Goal: Information Seeking & Learning: Check status

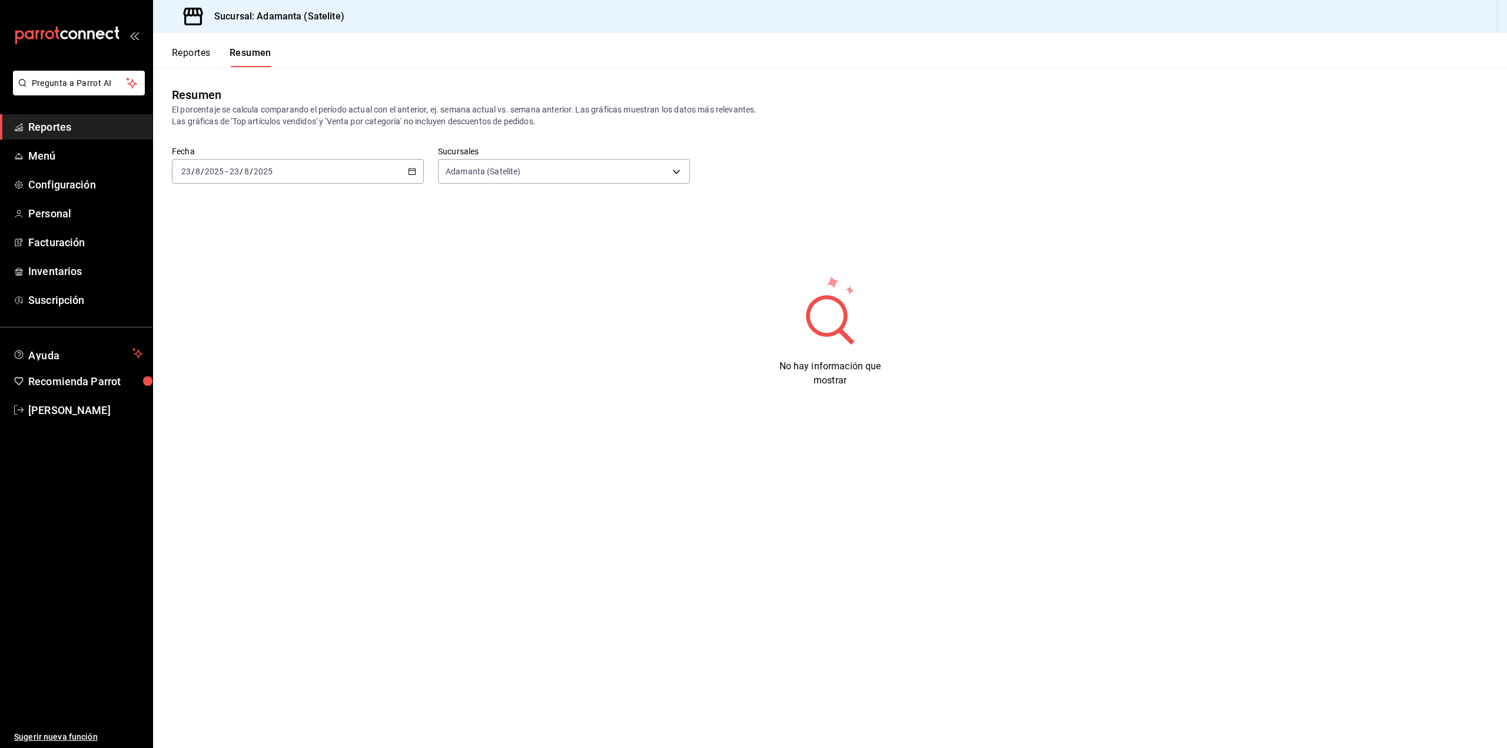
click at [410, 166] on div "[DATE] [DATE] - [DATE] [DATE]" at bounding box center [298, 171] width 252 height 25
click at [210, 226] on li "Ayer" at bounding box center [227, 233] width 110 height 26
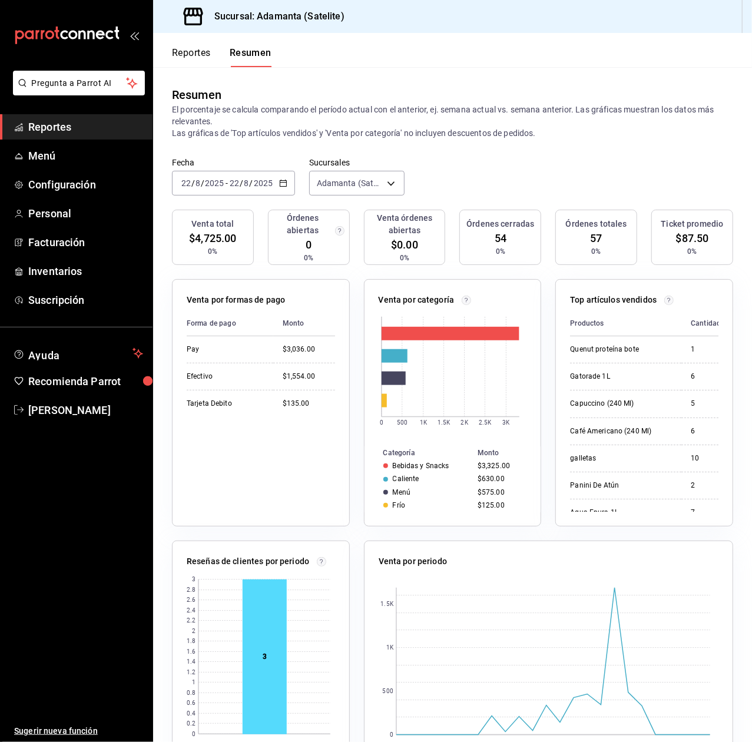
click button "open_drawer_menu" at bounding box center [134, 35] width 9 height 9
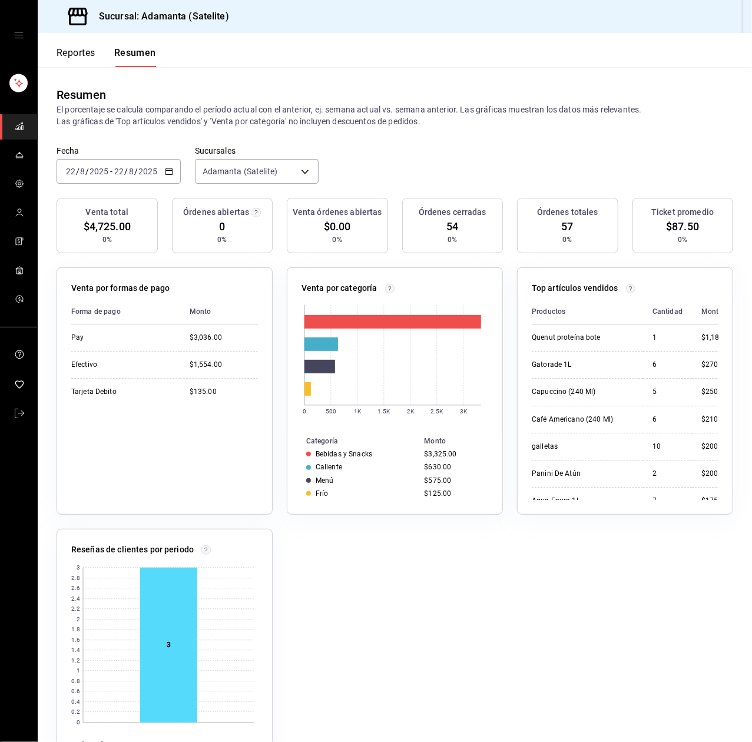
click at [165, 173] on icon "button" at bounding box center [169, 171] width 8 height 8
click at [138, 213] on li "Hoy" at bounding box center [112, 207] width 110 height 26
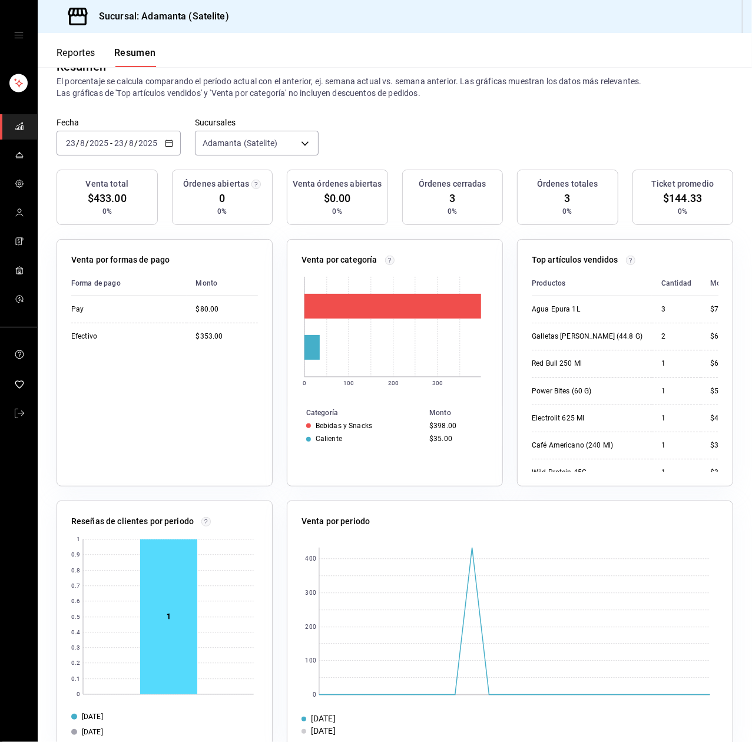
scroll to position [31, 0]
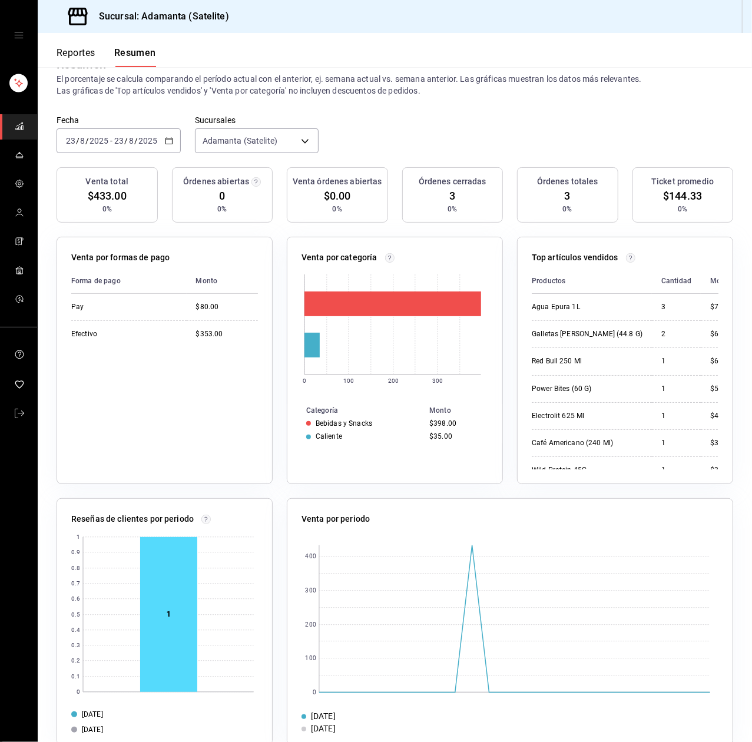
drag, startPoint x: 513, startPoint y: 717, endPoint x: 518, endPoint y: 738, distance: 21.7
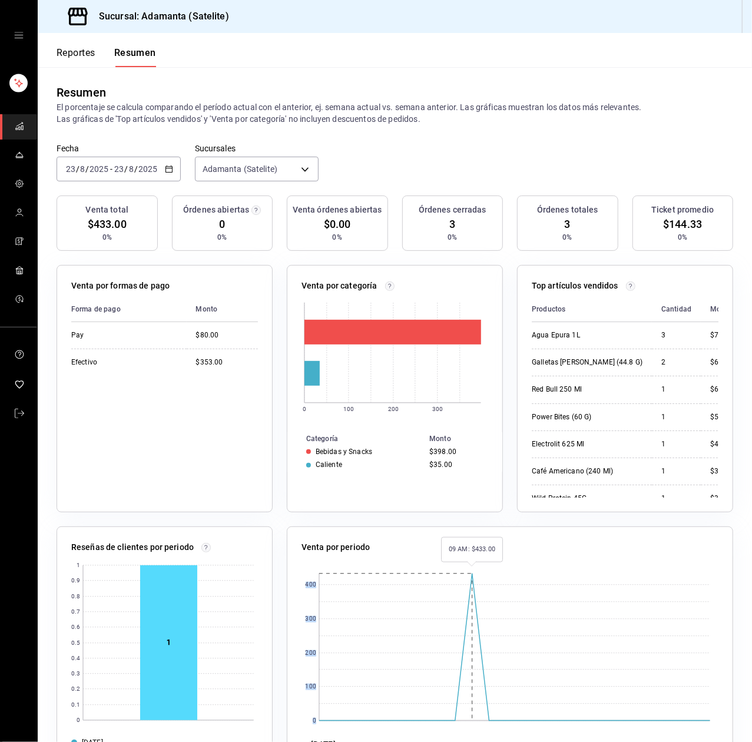
scroll to position [0, 0]
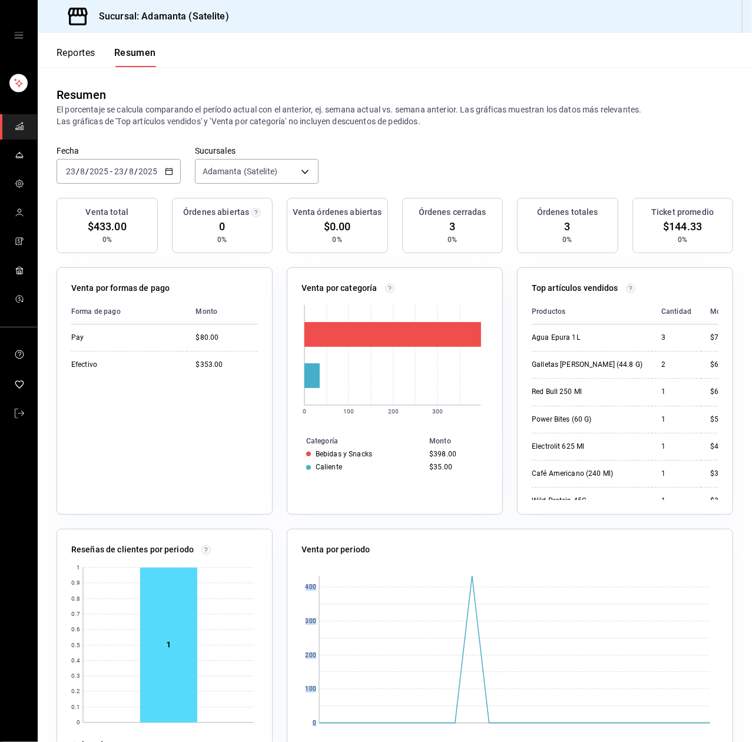
drag, startPoint x: 480, startPoint y: 582, endPoint x: 417, endPoint y: 443, distance: 153.3
click at [459, 535] on div "Venta por periodo 0 100 200 300 400 23/08/2025 16/08/2025" at bounding box center [510, 652] width 446 height 247
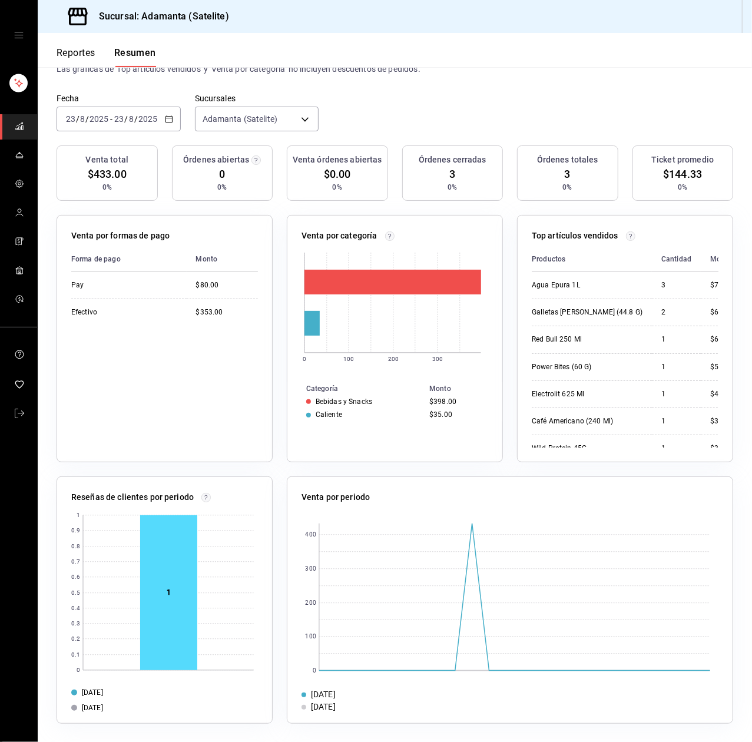
click at [463, 394] on table "Categoría Monto Bebidas y Snacks $398.00 Caliente $35.00" at bounding box center [394, 401] width 215 height 39
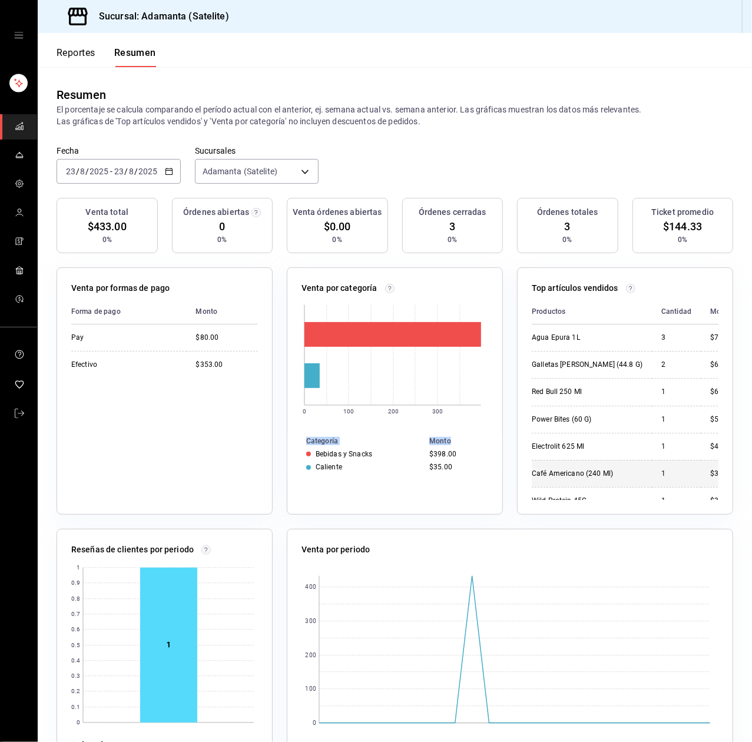
drag, startPoint x: 452, startPoint y: 442, endPoint x: 554, endPoint y: 450, distance: 102.2
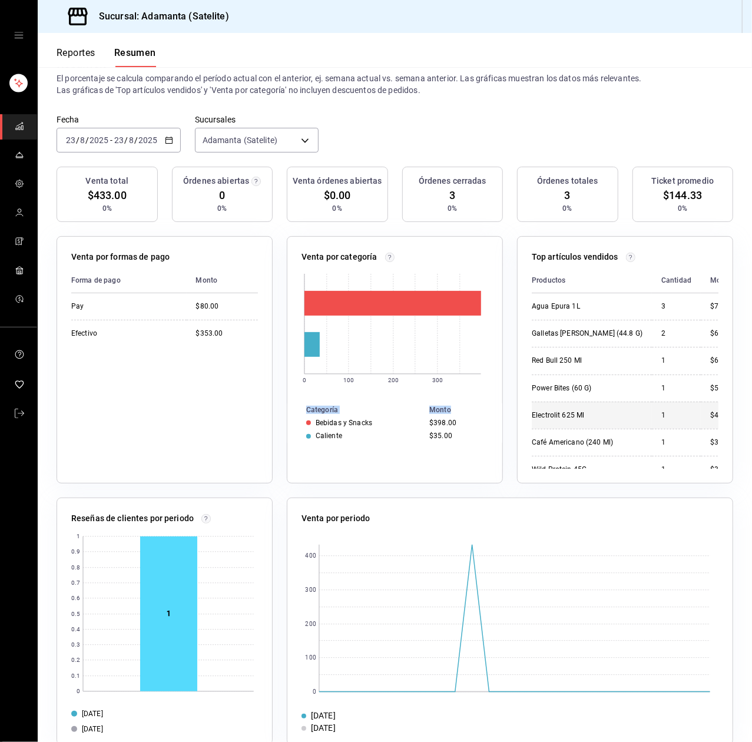
scroll to position [11, 0]
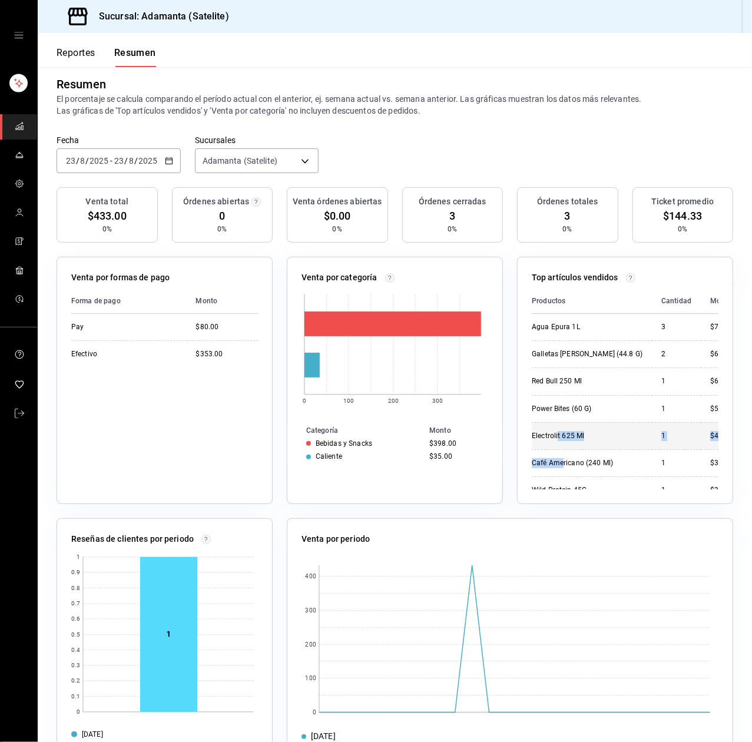
drag, startPoint x: 555, startPoint y: 445, endPoint x: 549, endPoint y: 443, distance: 6.1
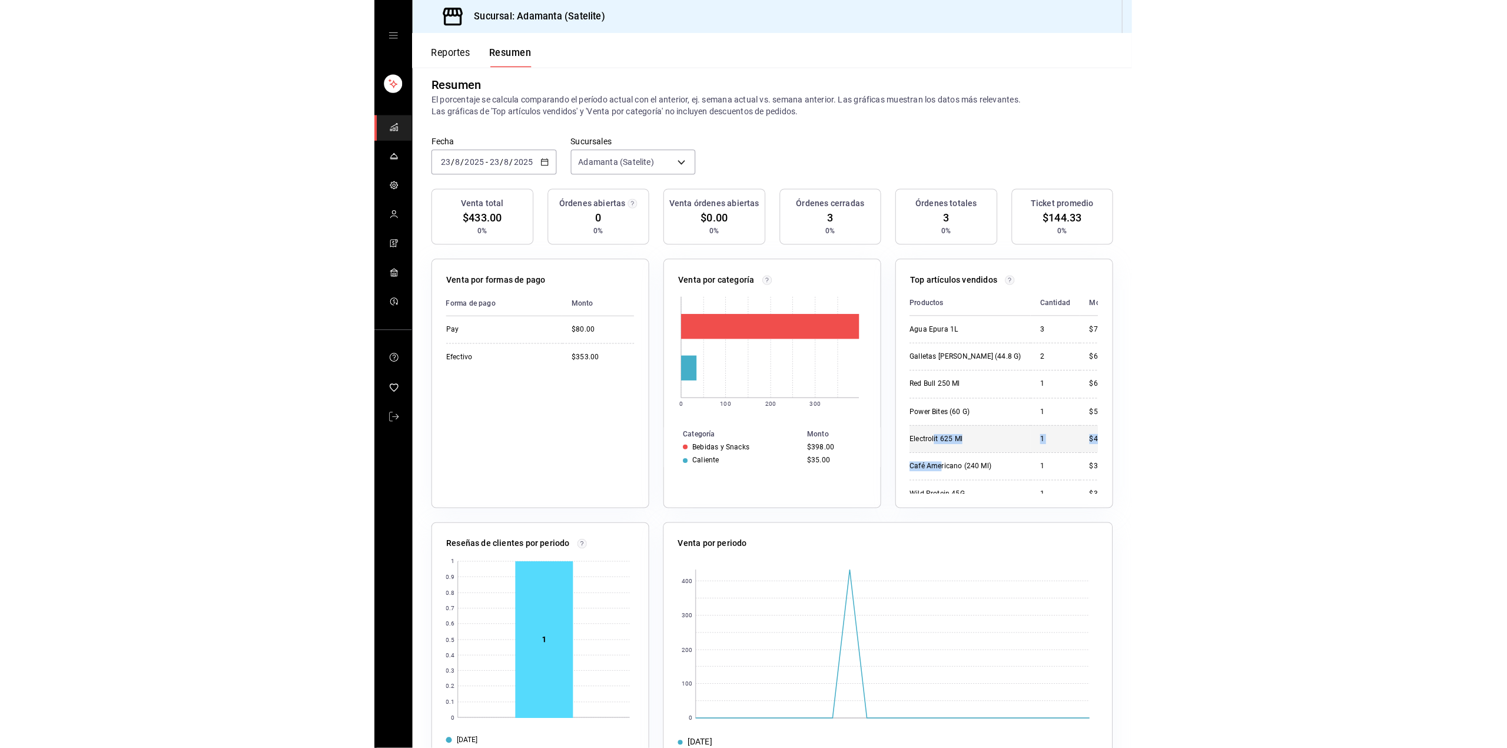
scroll to position [0, 0]
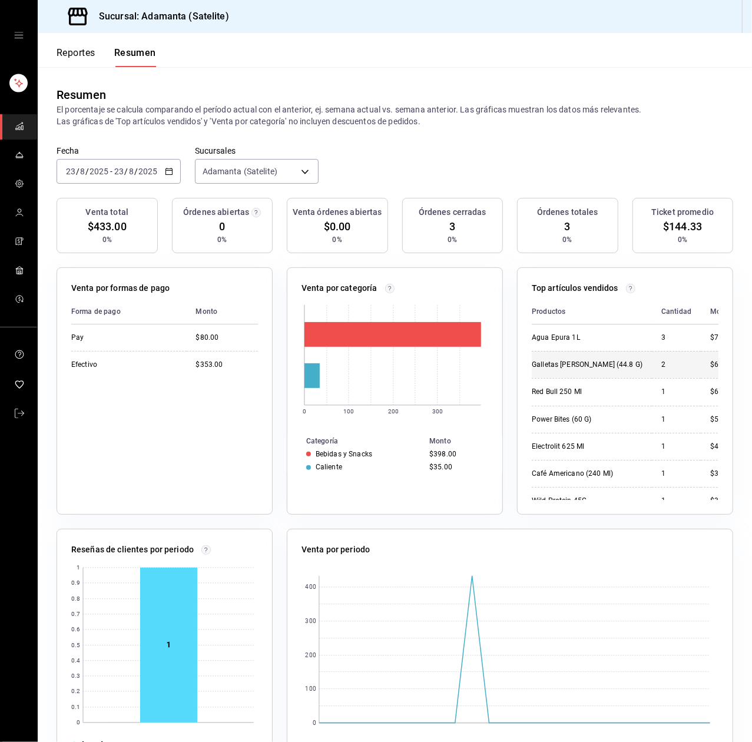
drag, startPoint x: 549, startPoint y: 443, endPoint x: 561, endPoint y: 357, distance: 87.4
click at [556, 365] on td "Galletas De Amaranto (44.8 G)" at bounding box center [592, 364] width 120 height 27
drag, startPoint x: 566, startPoint y: 343, endPoint x: 571, endPoint y: 326, distance: 17.1
click at [571, 326] on td "Agua Epura 1L" at bounding box center [592, 337] width 120 height 26
drag, startPoint x: 573, startPoint y: 317, endPoint x: 573, endPoint y: 326, distance: 9.4
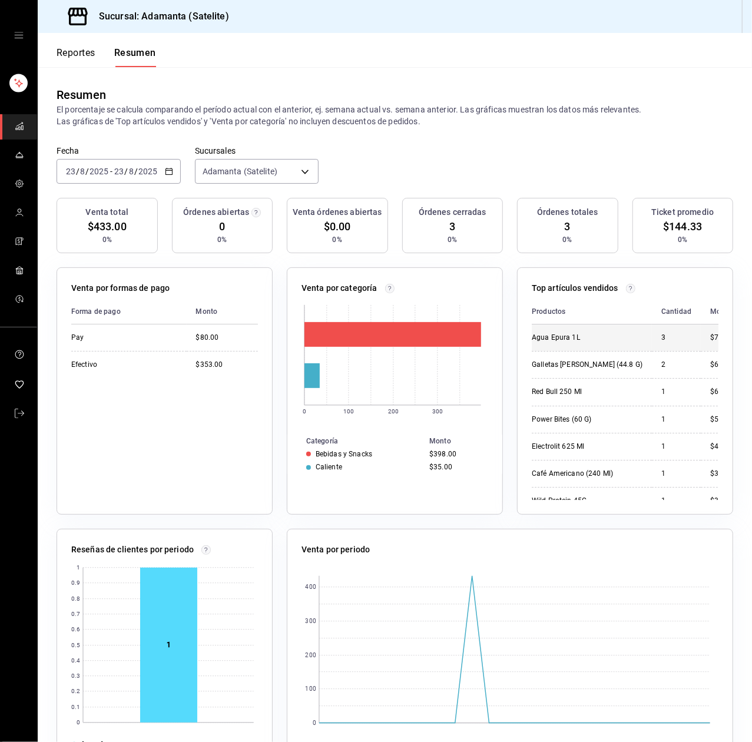
click at [573, 326] on table "Productos Cantidad Monto Agua Epura 1L 3 $75.00 Galletas De Amaranto (44.8 G) 2…" at bounding box center [632, 461] width 201 height 324
drag, startPoint x: 571, startPoint y: 319, endPoint x: 568, endPoint y: 304, distance: 15.0
click at [570, 320] on th "Productos" at bounding box center [592, 311] width 120 height 25
drag, startPoint x: 579, startPoint y: -1, endPoint x: 580, endPoint y: 19, distance: 20.1
click at [579, 13] on div "Sucursal: Adamanta (Satelite)" at bounding box center [395, 16] width 714 height 33
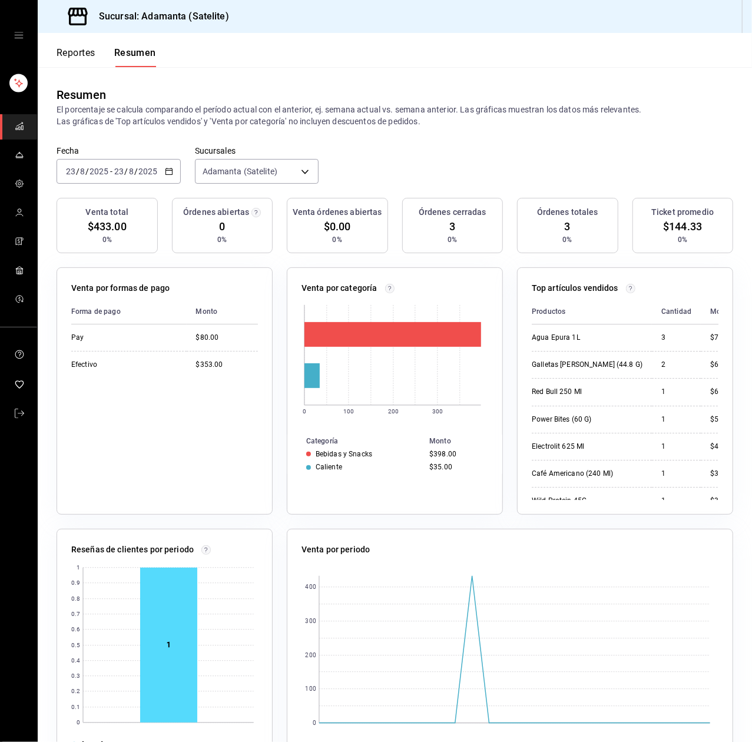
click at [584, 29] on div "Sucursal: Adamanta (Satelite)" at bounding box center [395, 16] width 714 height 33
